Goal: Task Accomplishment & Management: Manage account settings

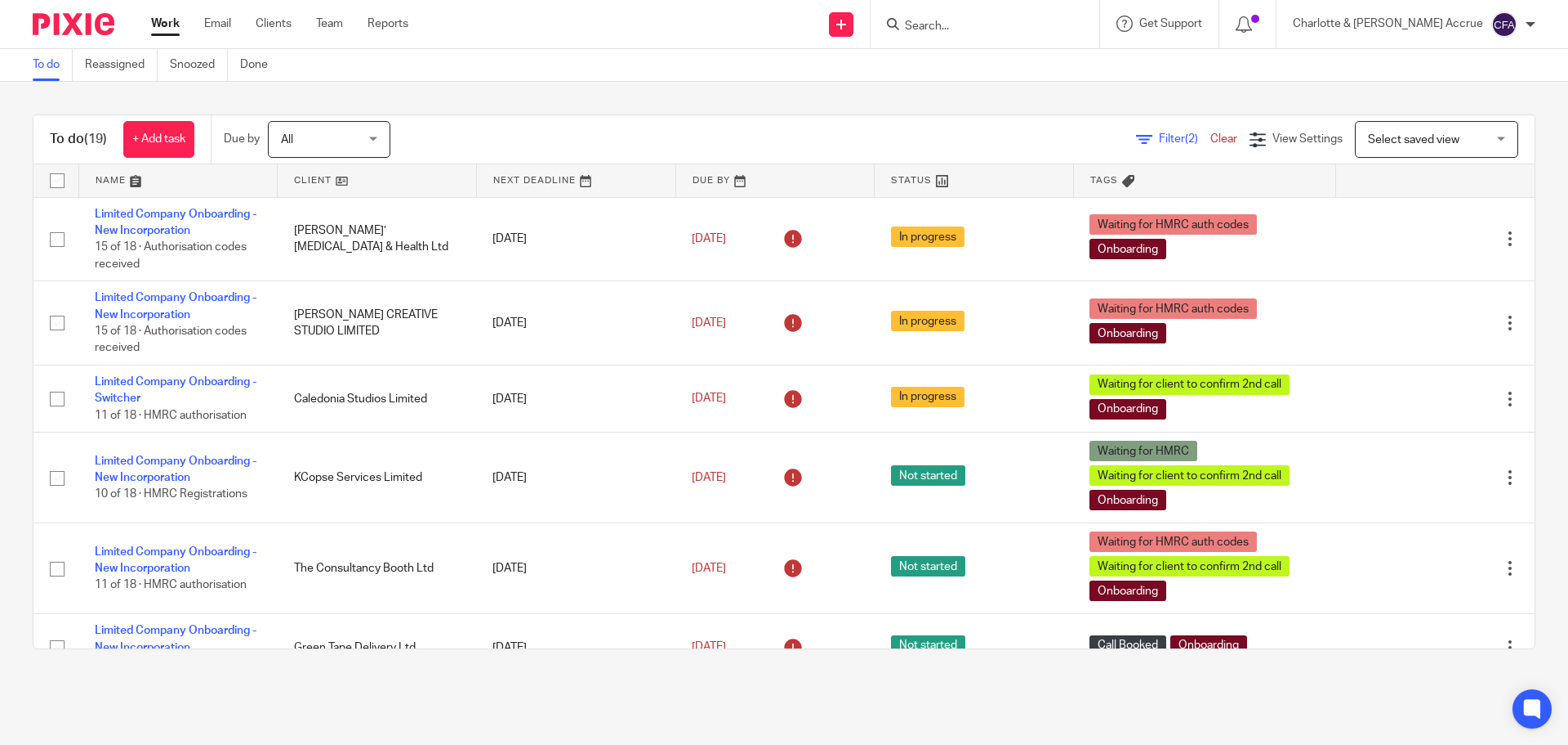
drag, startPoint x: 0, startPoint y: 0, endPoint x: 975, endPoint y: 26, distance: 975.3
click at [974, 26] on input "Search" at bounding box center [977, 27] width 147 height 15
click at [987, 26] on input "Search" at bounding box center [977, 27] width 147 height 15
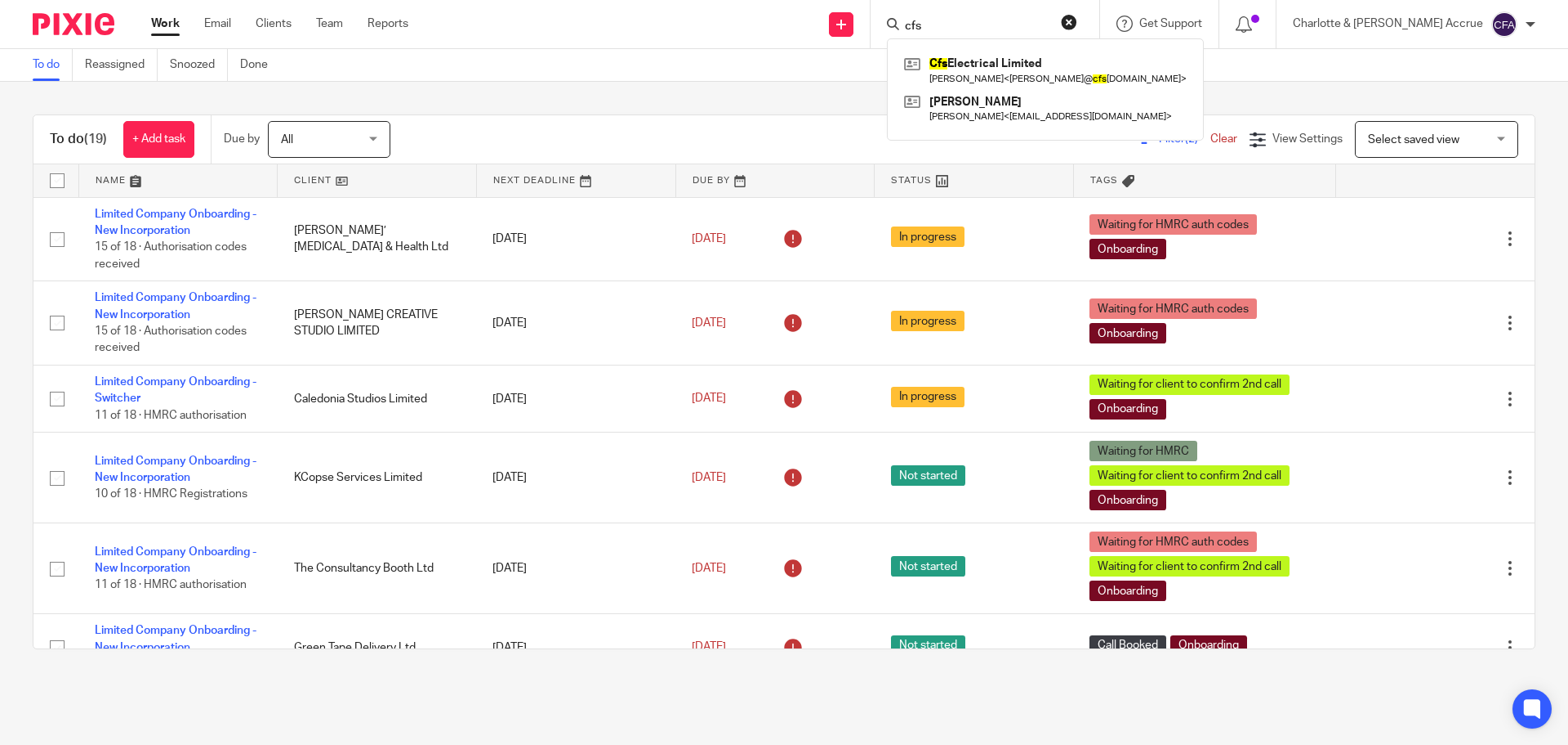
type input "cfs"
click button "submit" at bounding box center [0, 0] width 0 height 0
click at [1013, 62] on link at bounding box center [1045, 70] width 291 height 37
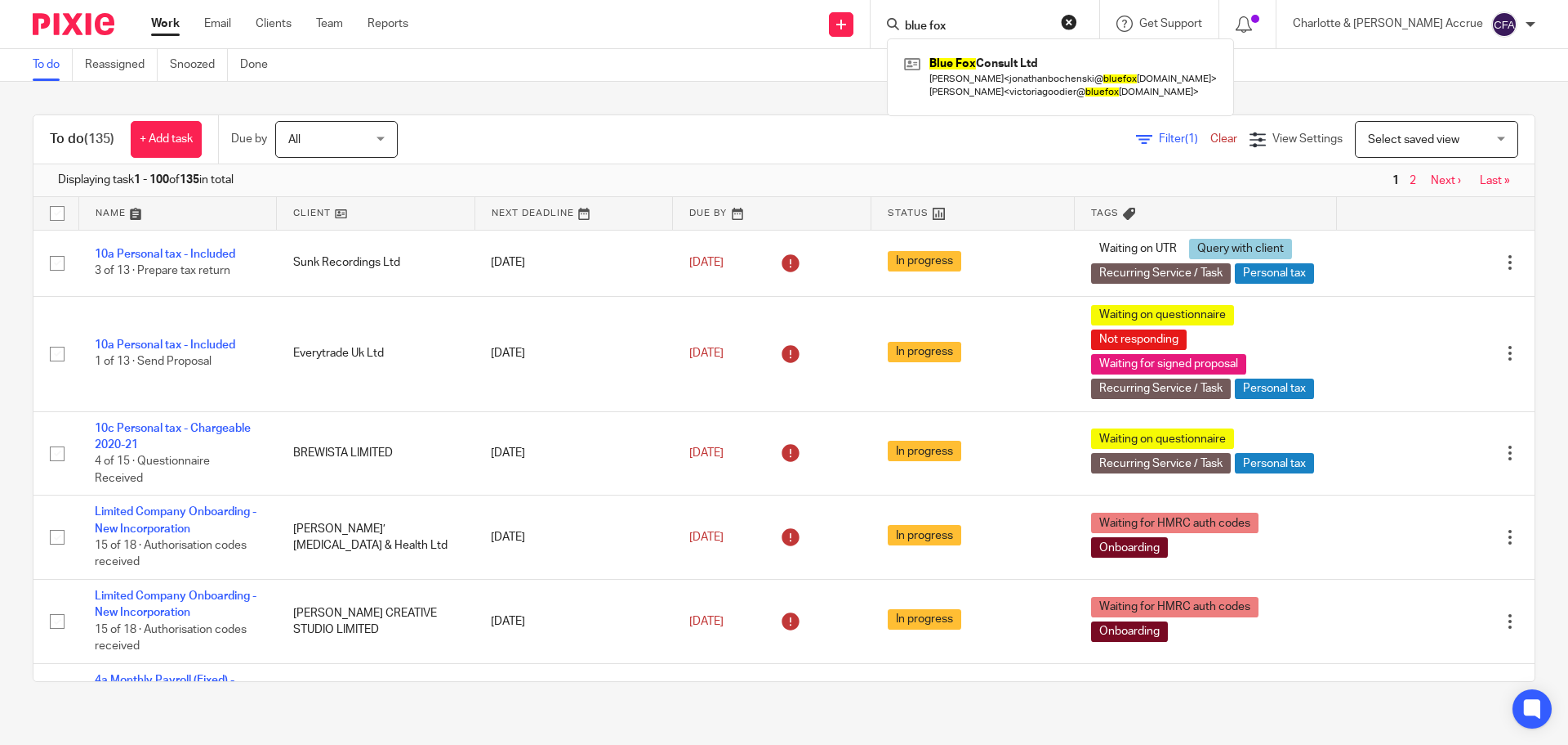
type input "blue fox"
click at [1066, 75] on link at bounding box center [1060, 76] width 321 height 51
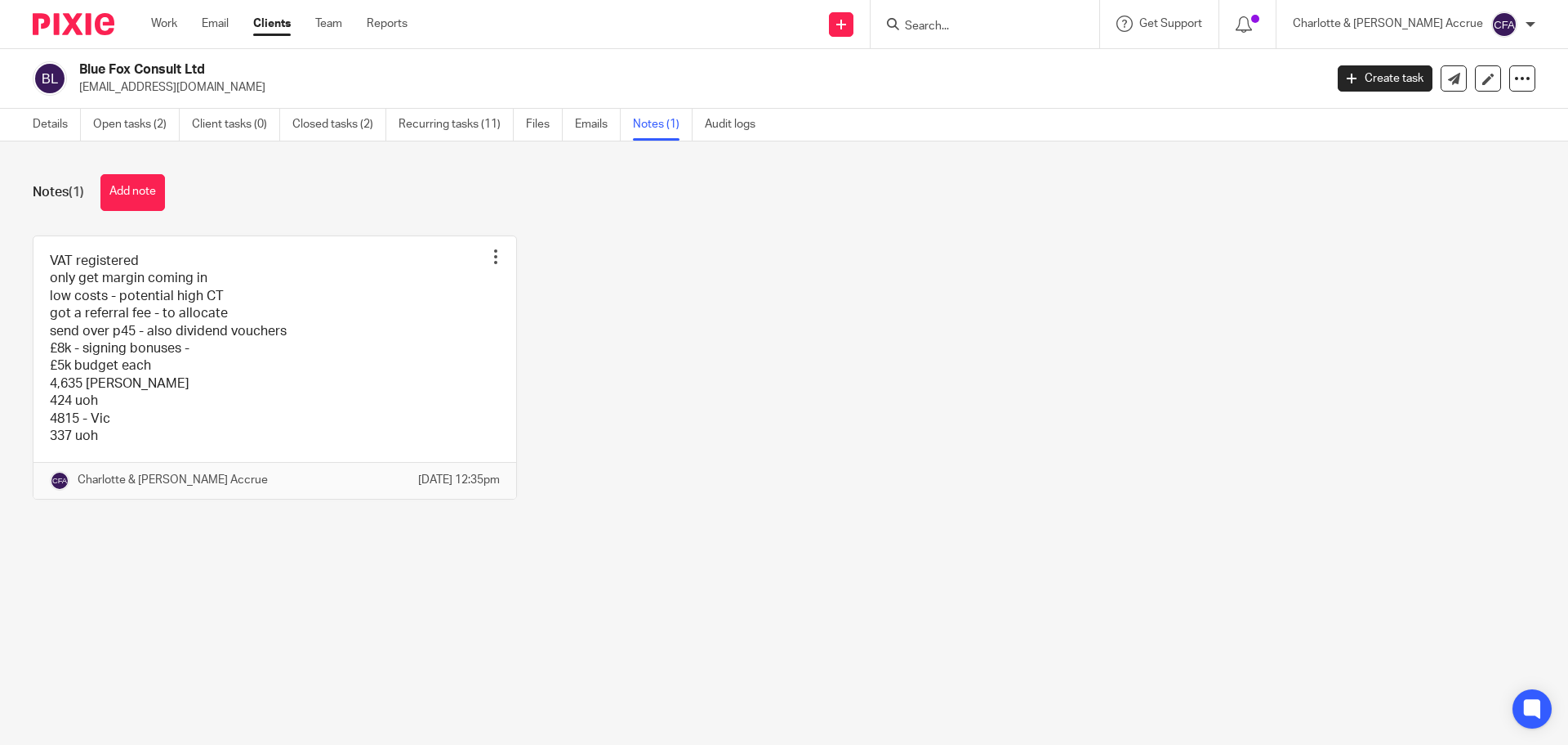
click at [124, 188] on button "Add note" at bounding box center [132, 192] width 65 height 36
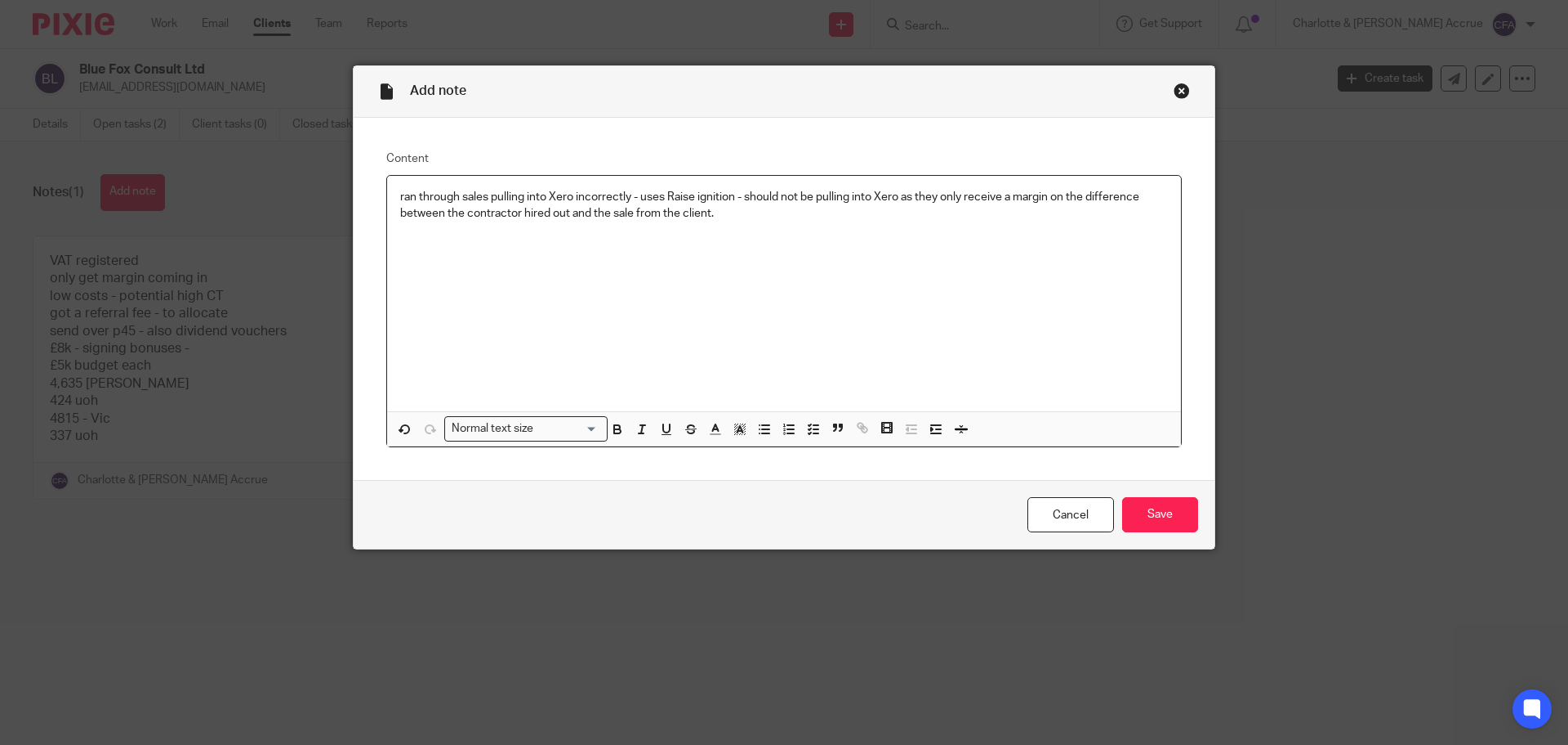
click at [723, 209] on p "ran through sales pulling into Xero incorrectly - uses Raise ignition - should …" at bounding box center [784, 206] width 768 height 34
click at [1158, 499] on input "Save" at bounding box center [1161, 515] width 76 height 36
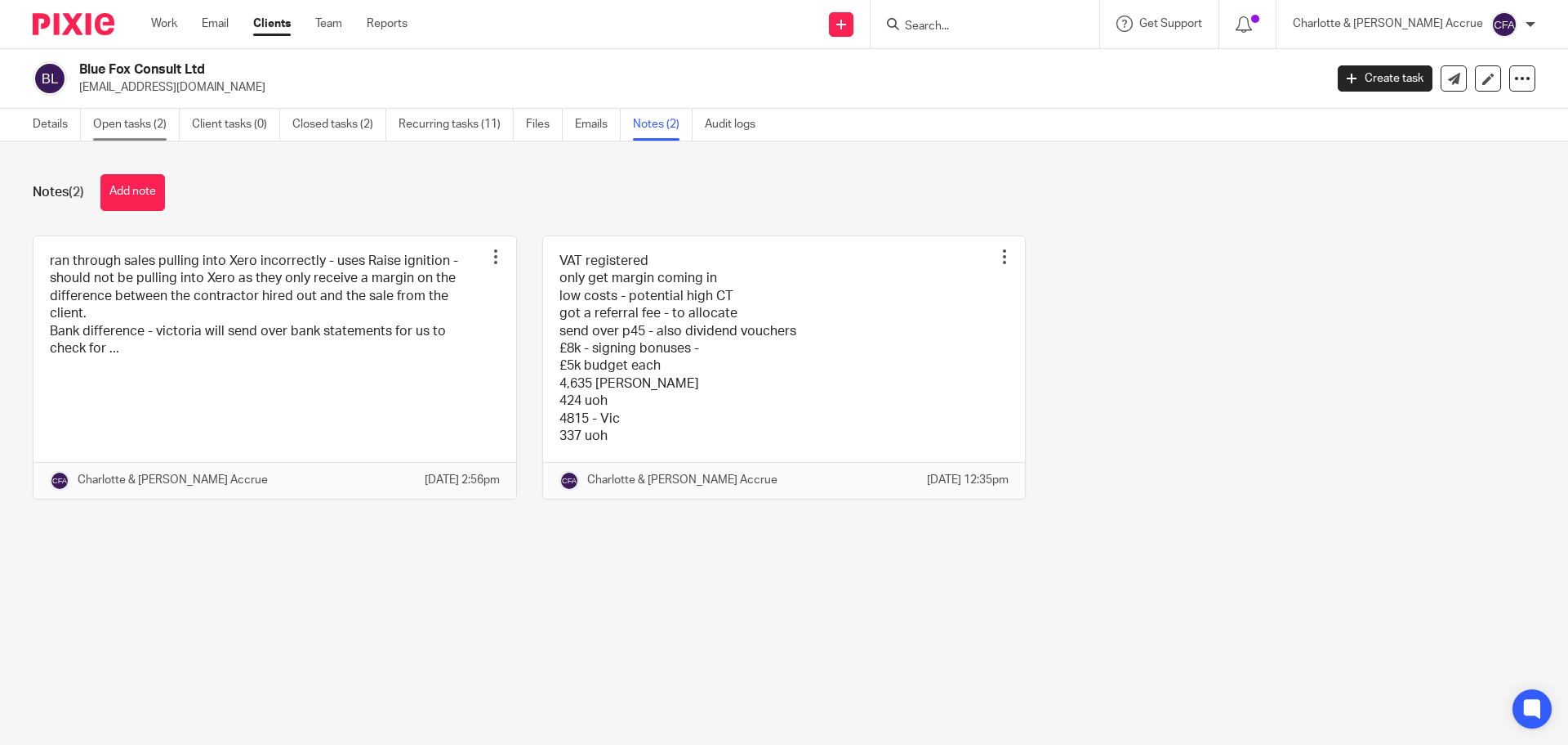
click at [141, 120] on link "Open tasks (2)" at bounding box center [137, 124] width 87 height 32
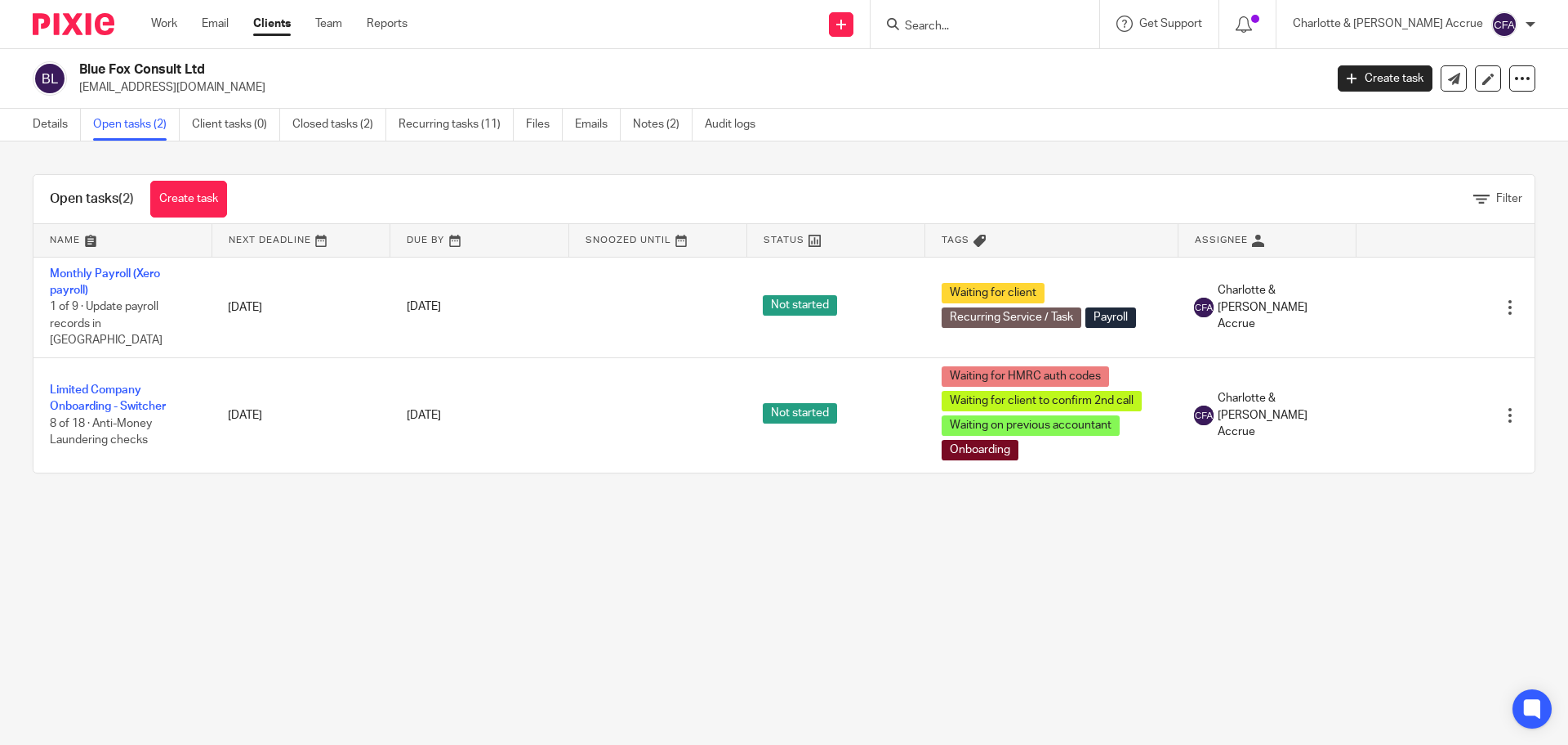
click at [83, 384] on link "Limited Company Onboarding - Switcher" at bounding box center [107, 398] width 116 height 28
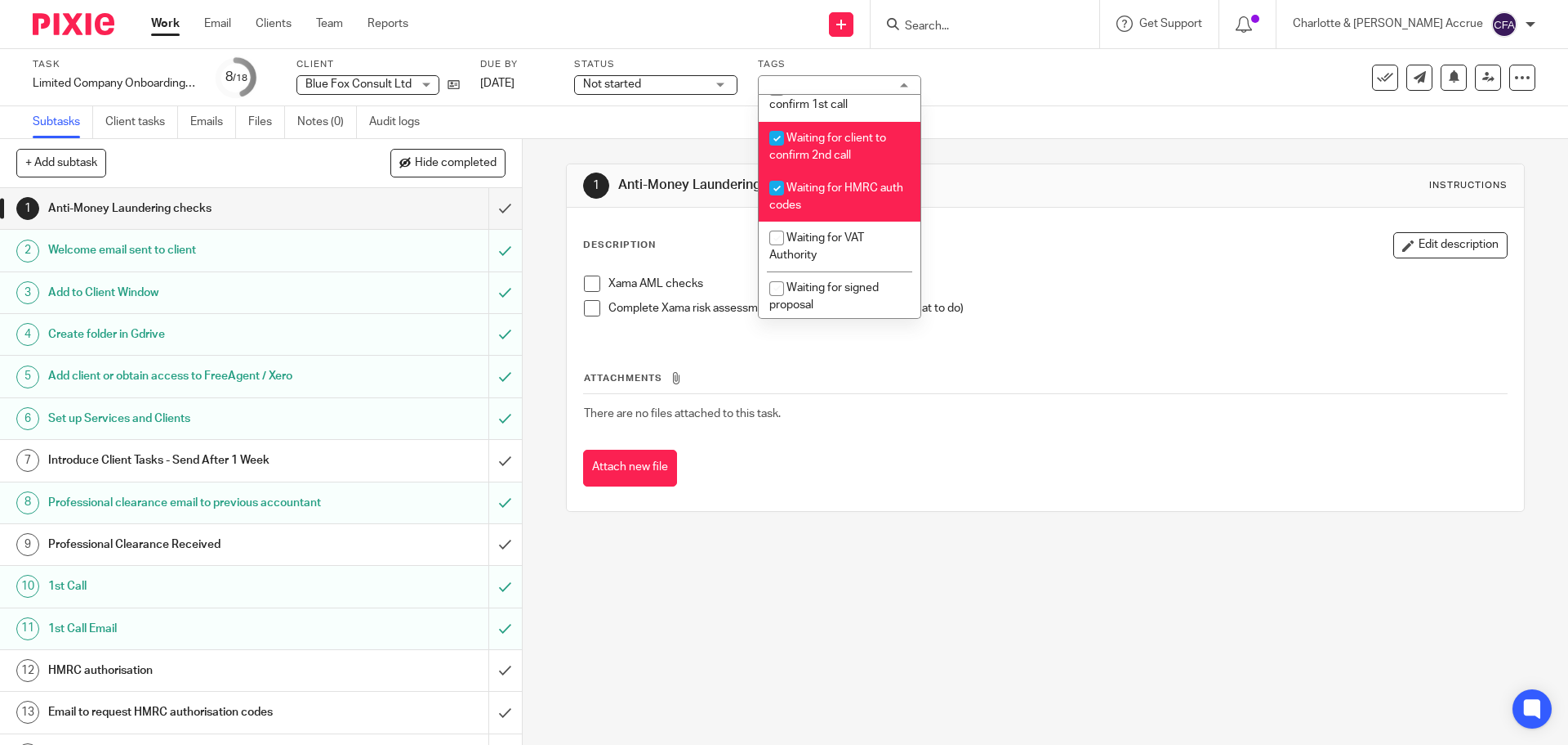
scroll to position [1226, 0]
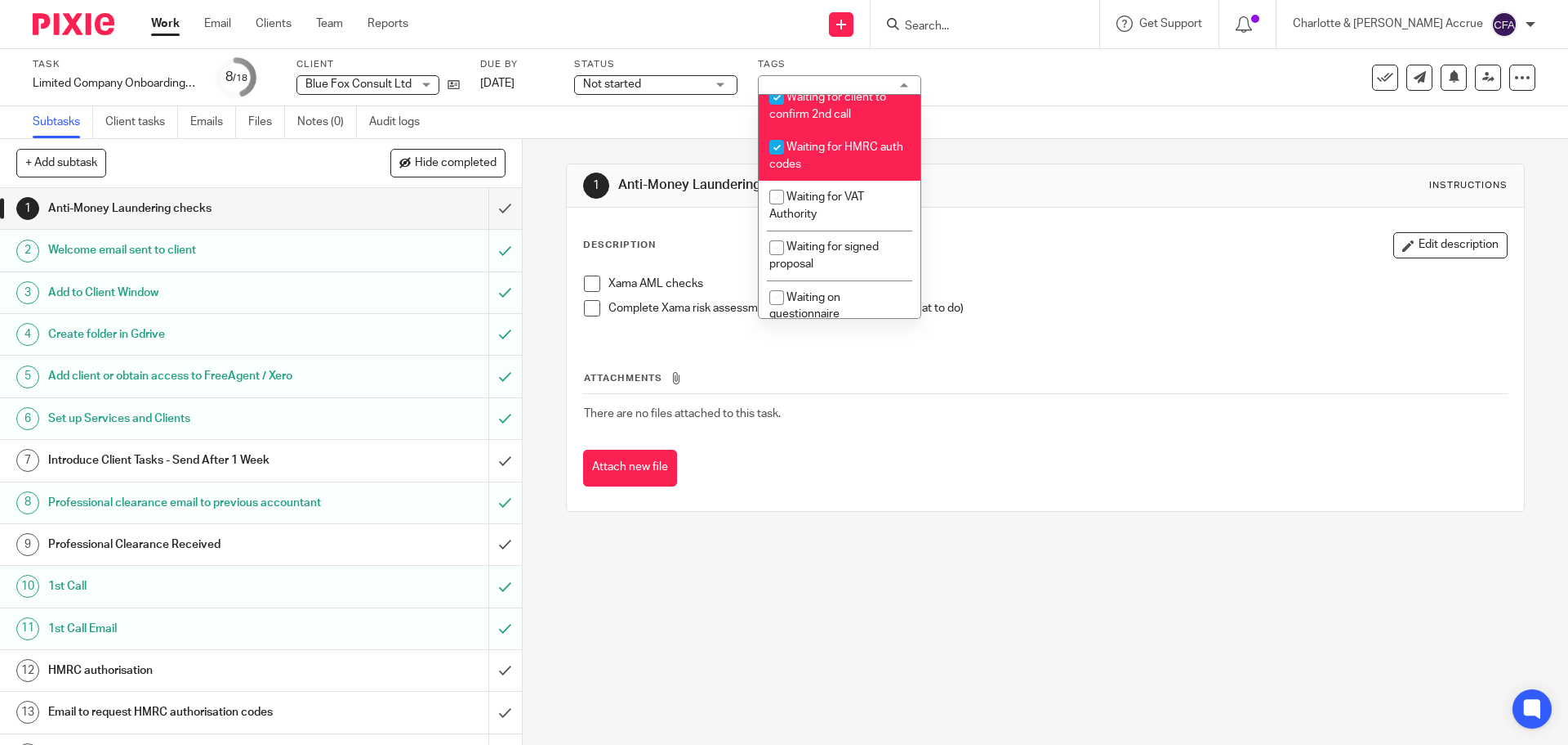
click at [843, 120] on span "Waiting for client to confirm 2nd call" at bounding box center [828, 106] width 117 height 28
checkbox input "false"
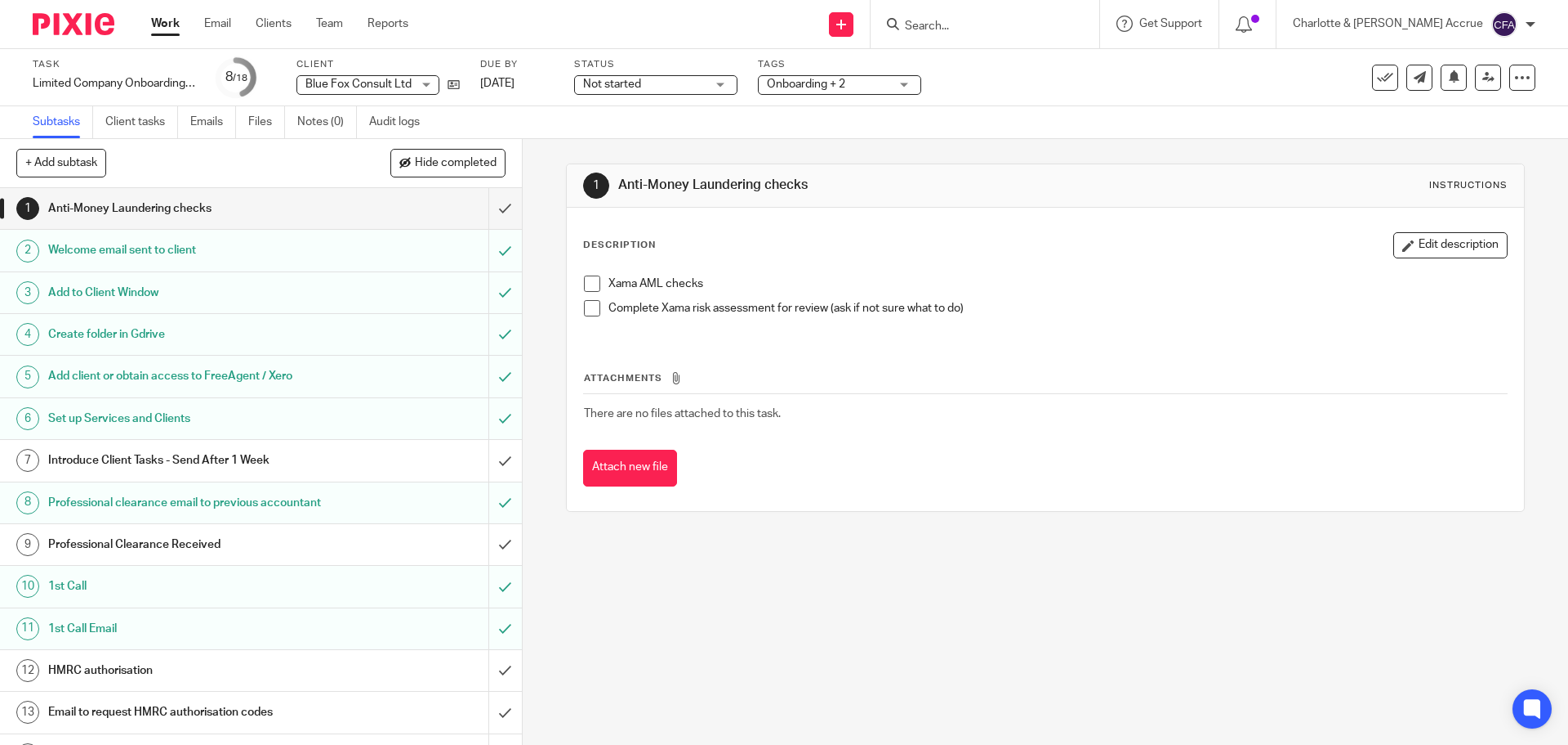
click at [524, 218] on div "1 Anti-Money Laundering checks Instructions Description Edit description Xama A…" at bounding box center [1045, 441] width 1045 height 606
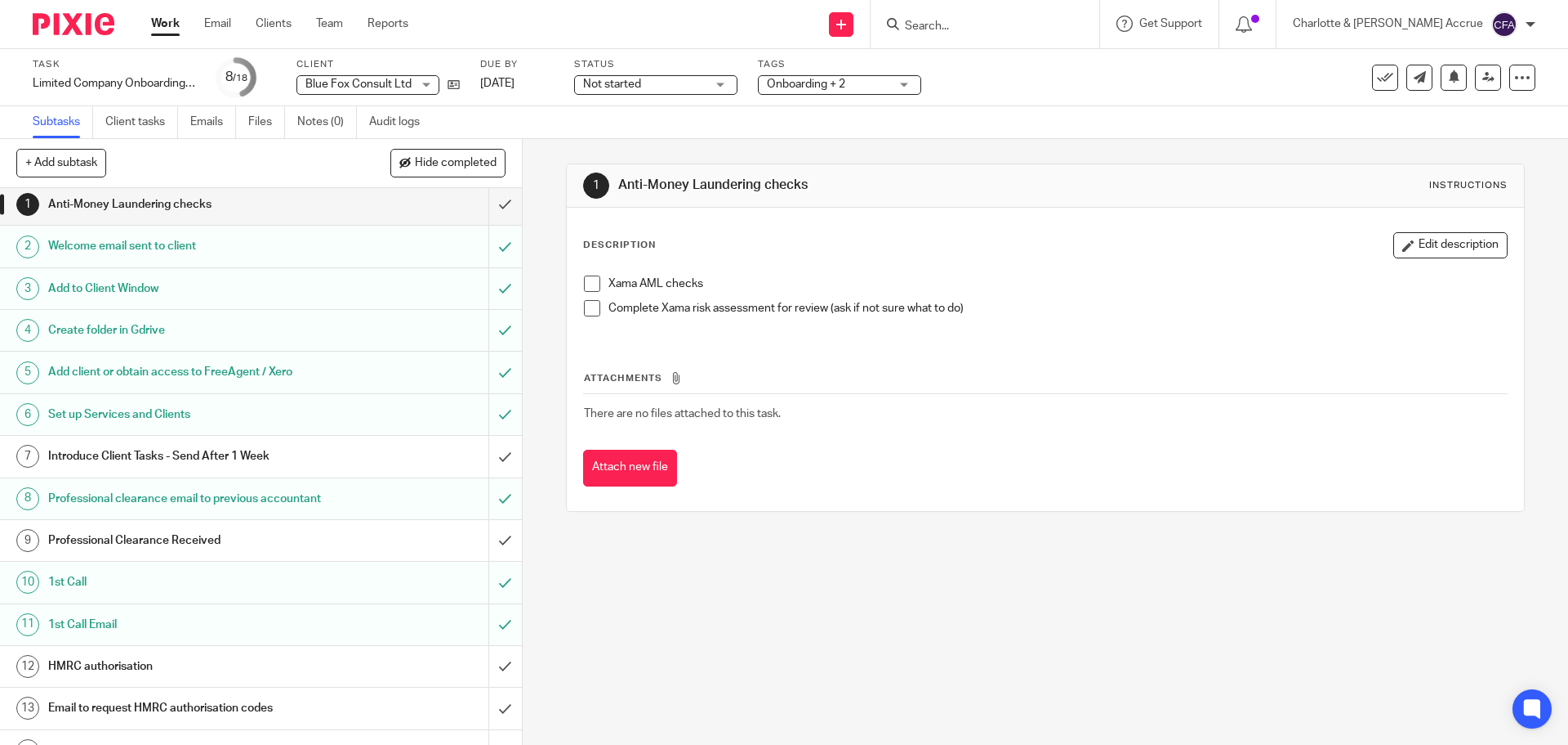
scroll to position [0, 0]
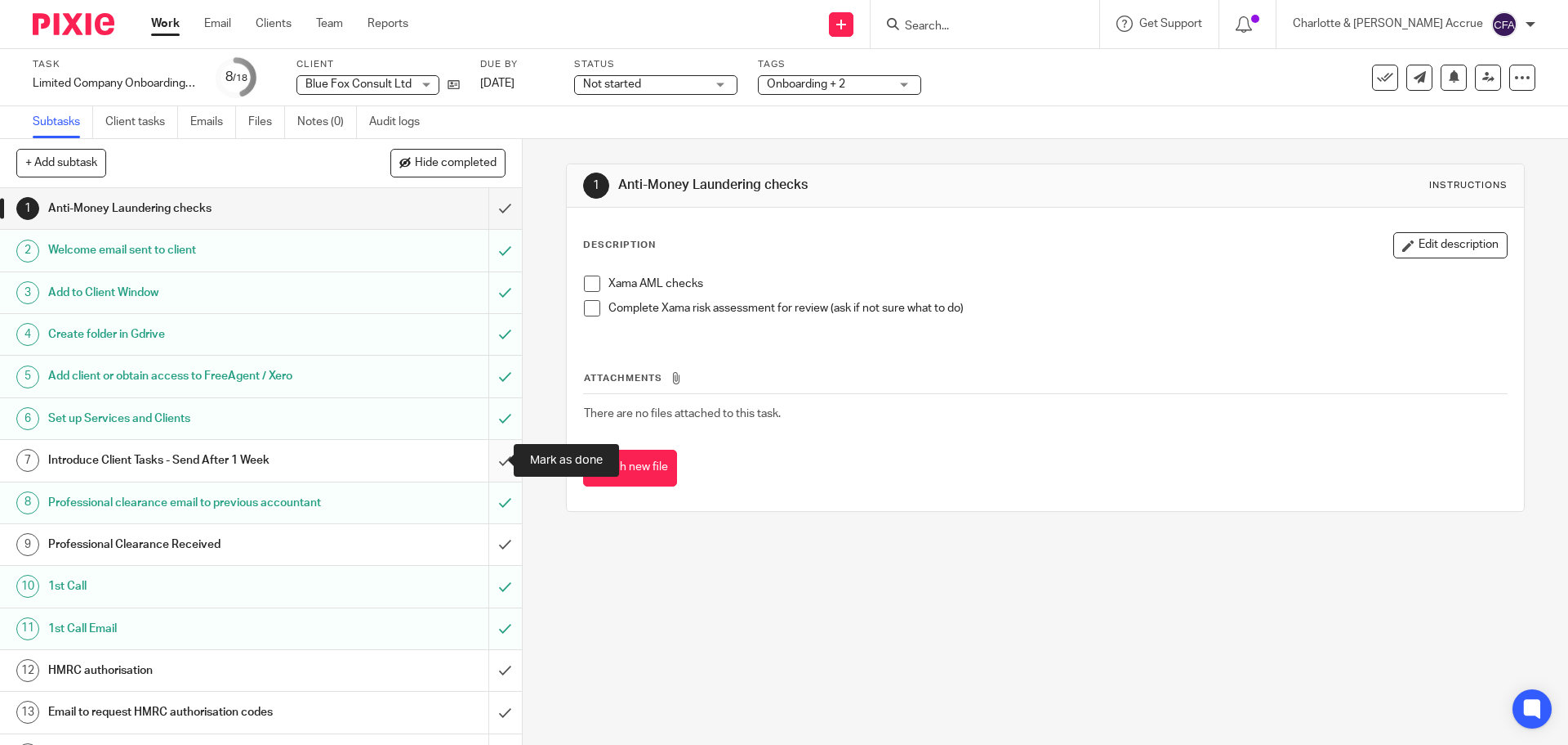
click at [489, 459] on input "submit" at bounding box center [261, 460] width 522 height 41
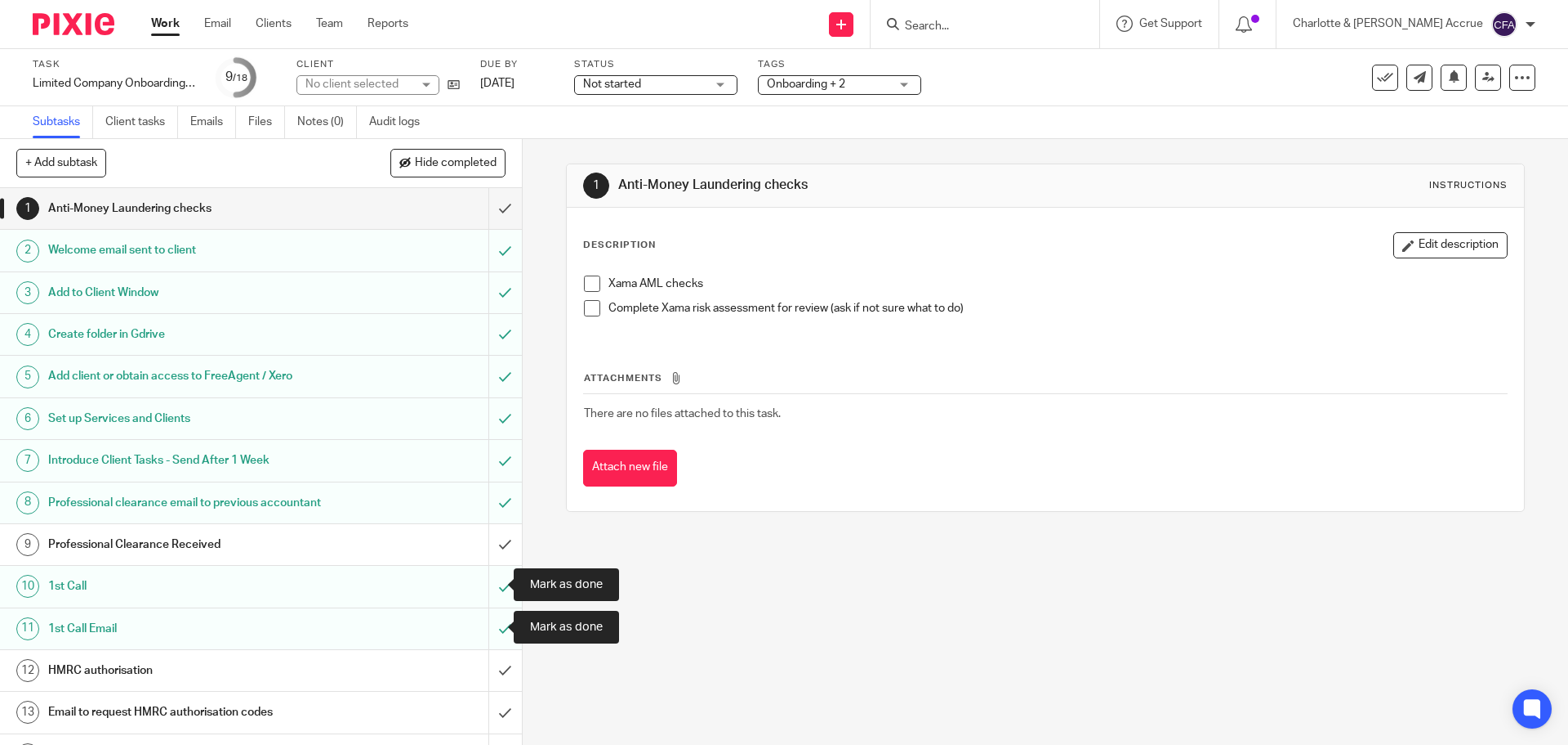
scroll to position [216, 0]
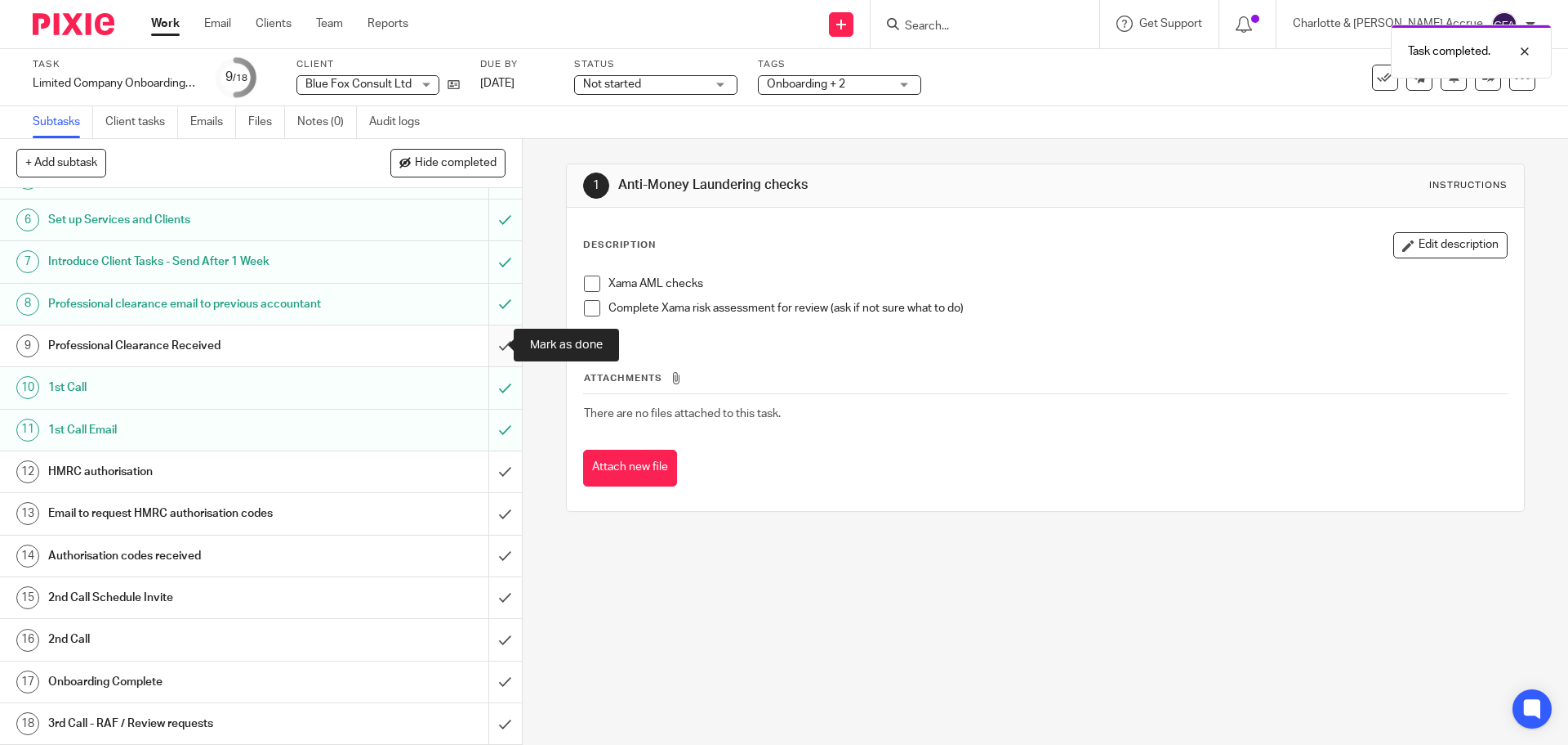
click at [481, 344] on input "submit" at bounding box center [261, 345] width 522 height 41
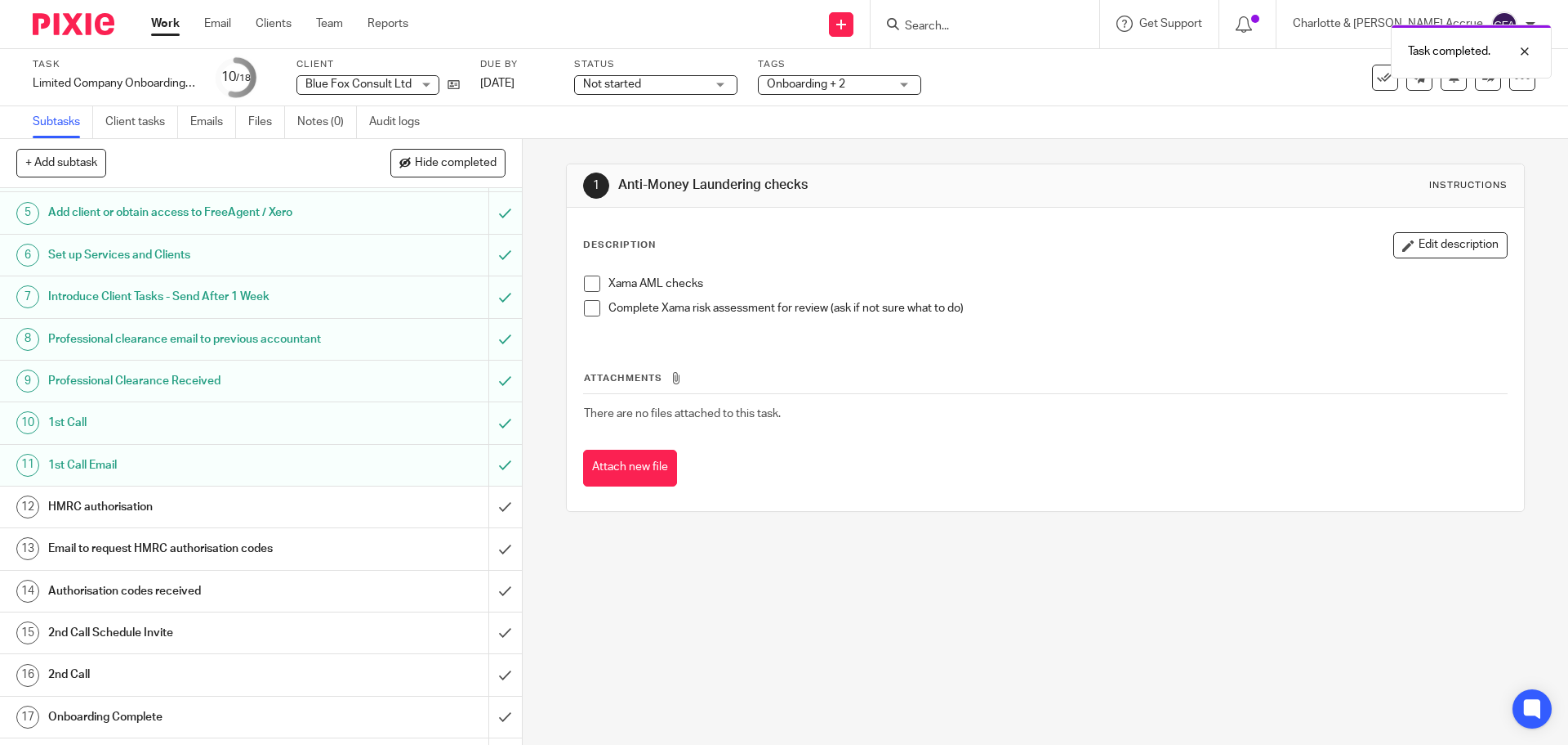
scroll to position [216, 0]
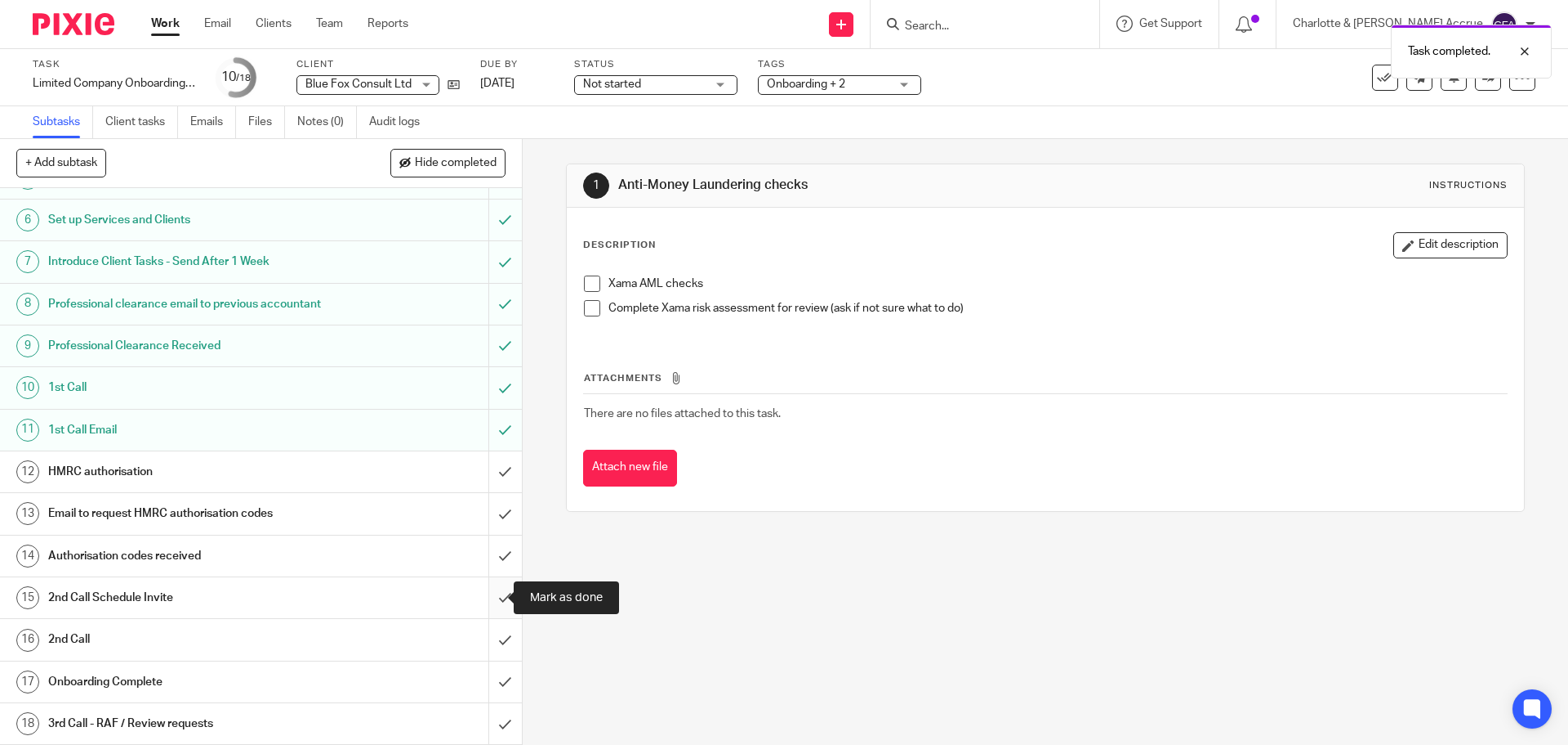
click at [479, 602] on input "submit" at bounding box center [261, 598] width 522 height 41
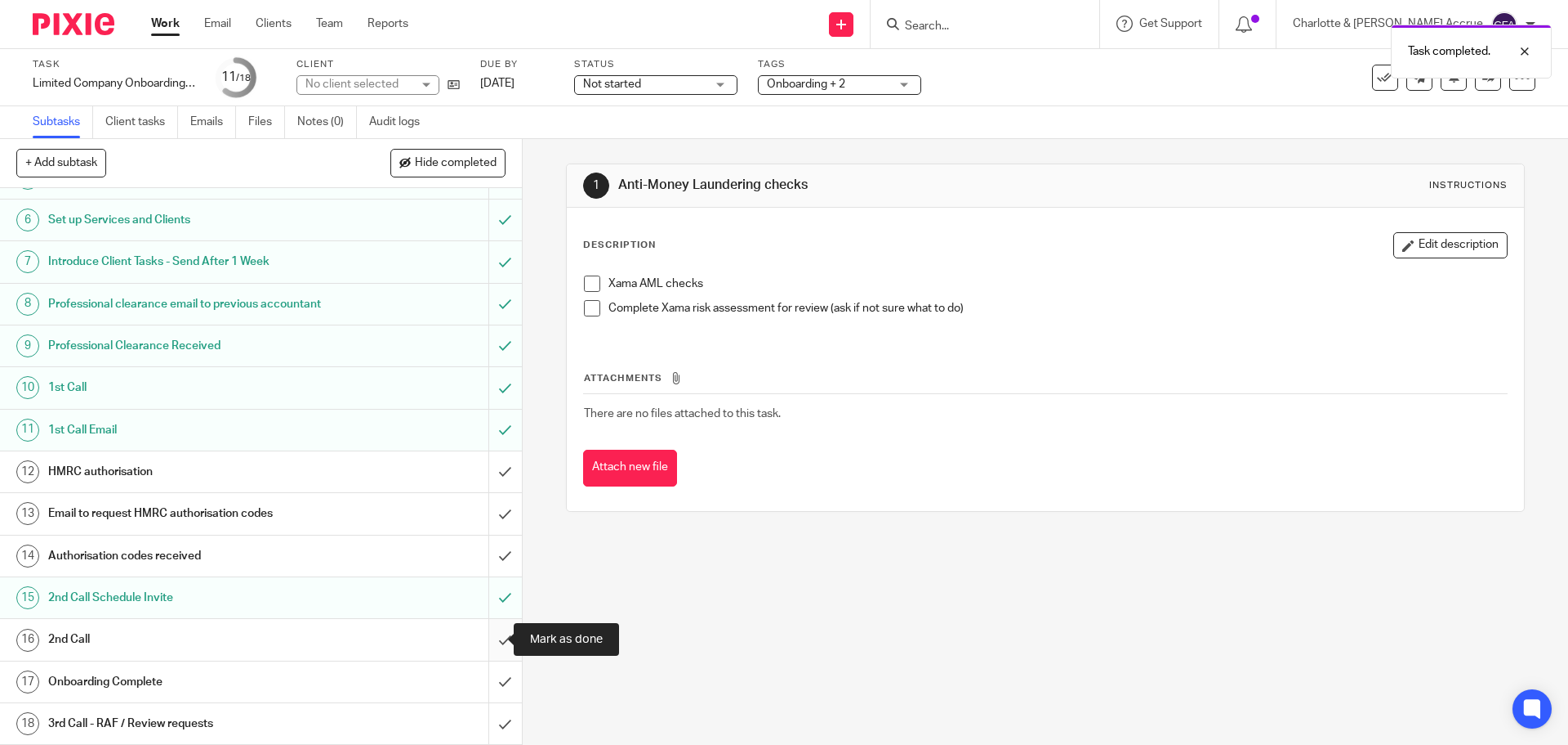
click at [488, 642] on input "submit" at bounding box center [261, 639] width 522 height 41
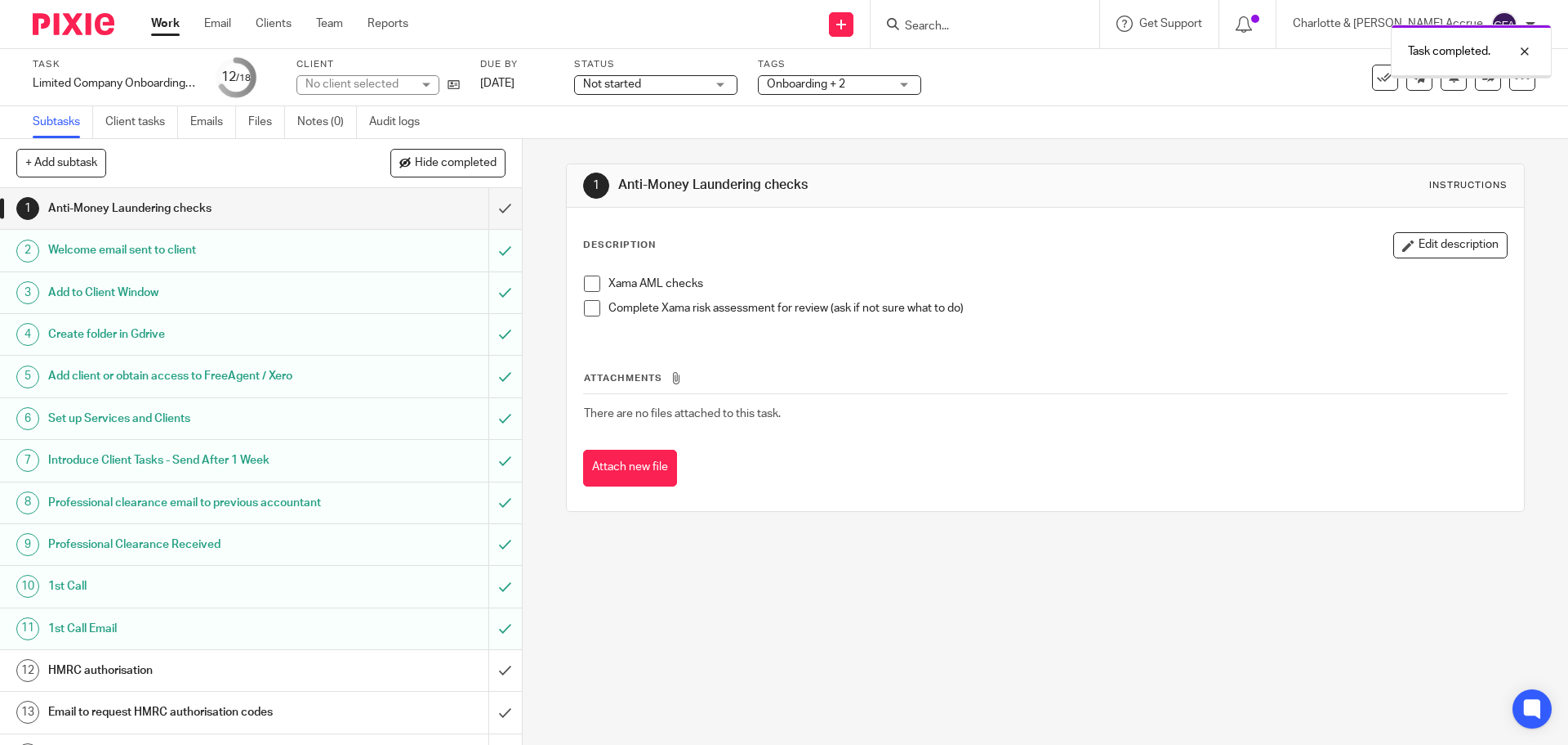
scroll to position [216, 0]
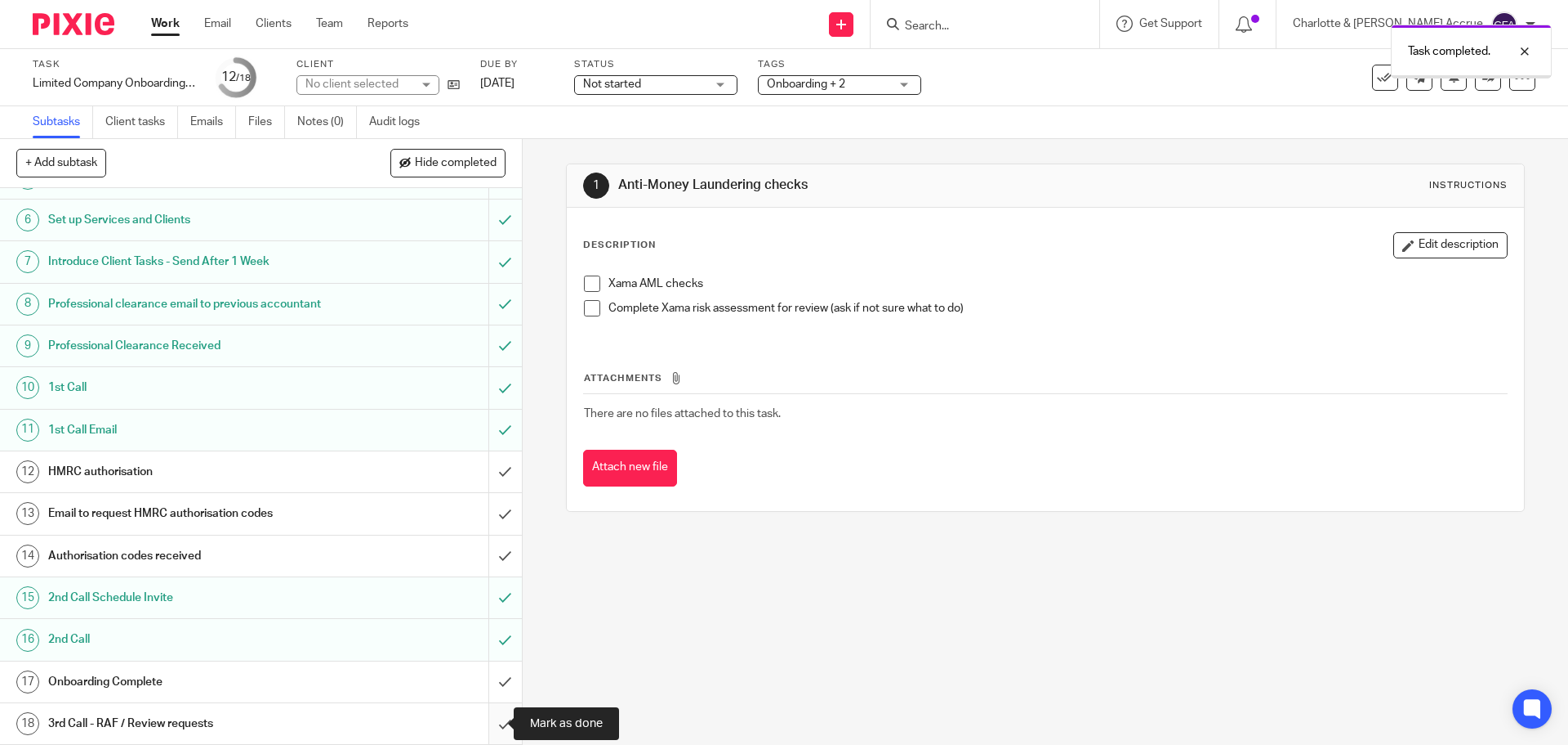
click at [483, 719] on input "submit" at bounding box center [261, 724] width 522 height 41
